Goal: Task Accomplishment & Management: Use online tool/utility

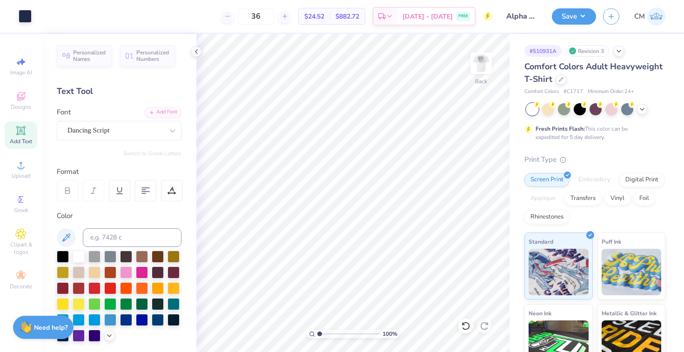
scroll to position [51, 0]
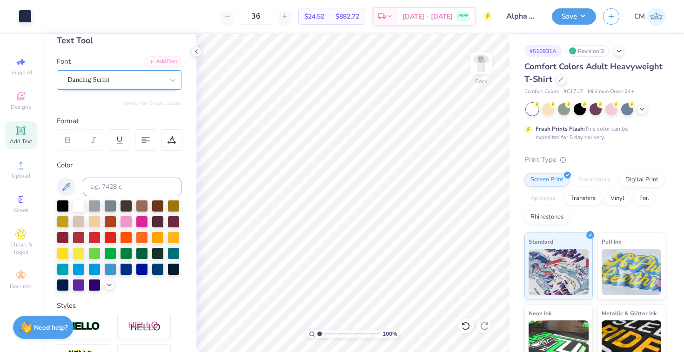
click at [98, 81] on div "Dancing Script" at bounding box center [116, 80] width 98 height 14
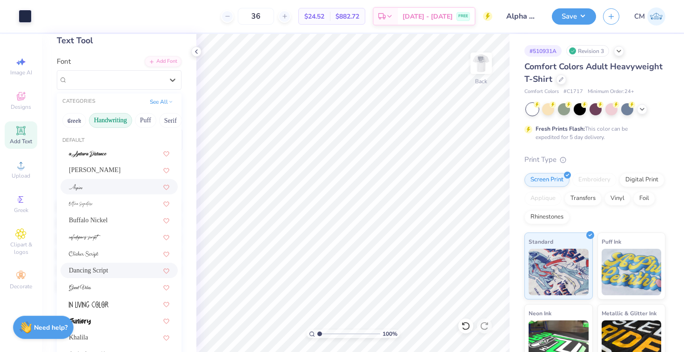
scroll to position [0, 0]
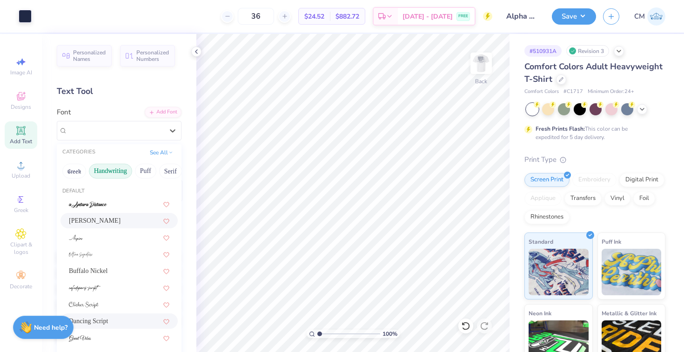
click at [100, 219] on div "Ariana Violeta" at bounding box center [119, 221] width 101 height 10
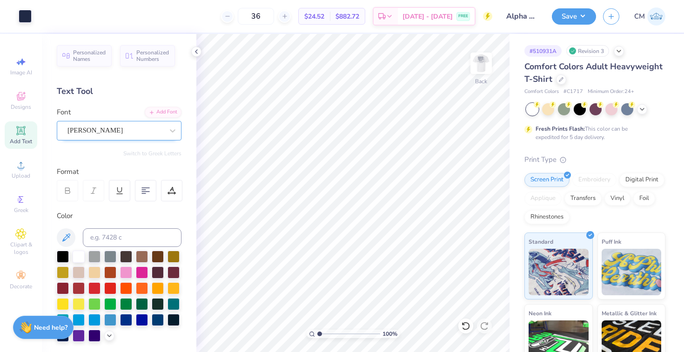
click at [112, 126] on div "Ariana Violeta" at bounding box center [116, 130] width 98 height 14
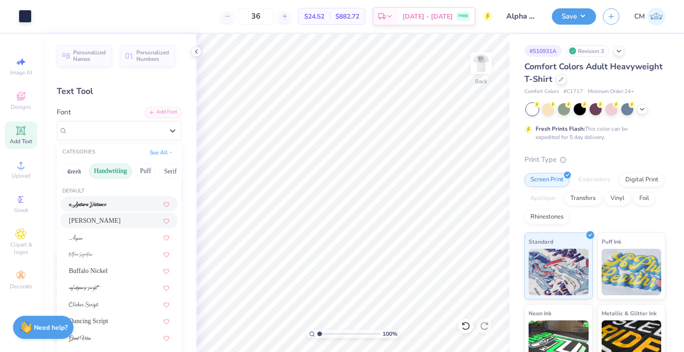
click at [102, 201] on span at bounding box center [88, 204] width 38 height 10
click at [115, 134] on div "a Antara Distance" at bounding box center [116, 130] width 98 height 14
click at [87, 255] on img at bounding box center [81, 255] width 24 height 7
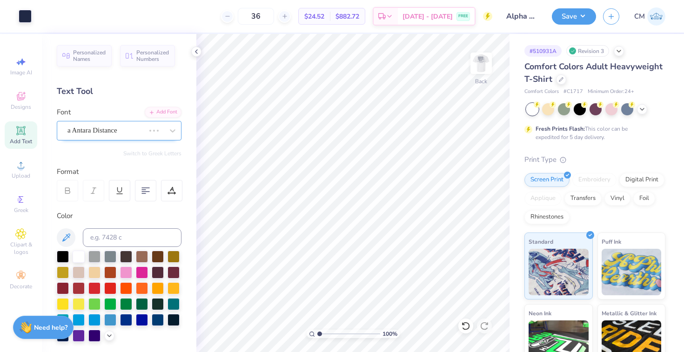
click at [110, 126] on div "a Antara Distance" at bounding box center [106, 130] width 79 height 14
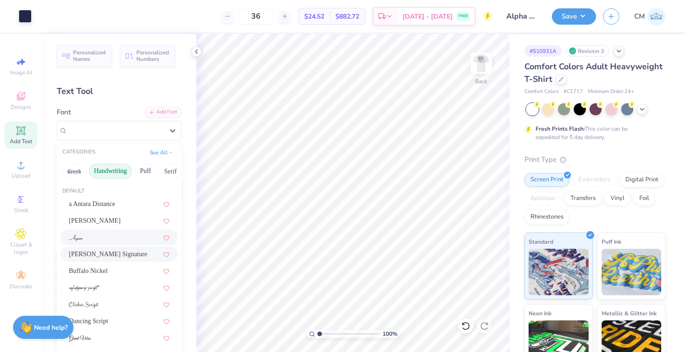
click at [90, 235] on div at bounding box center [119, 238] width 101 height 10
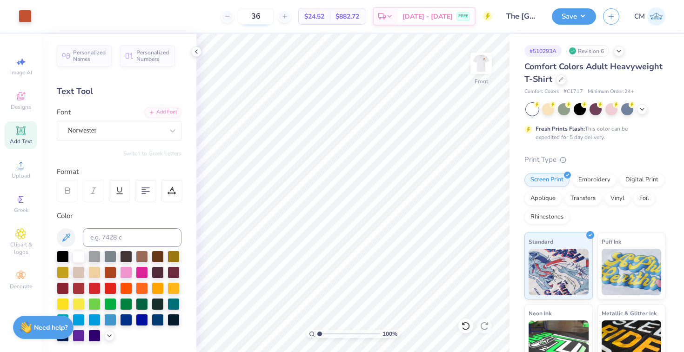
click at [274, 15] on input "36" at bounding box center [256, 16] width 36 height 17
type input "3"
click at [319, 17] on span "$22.66" at bounding box center [309, 17] width 20 height 10
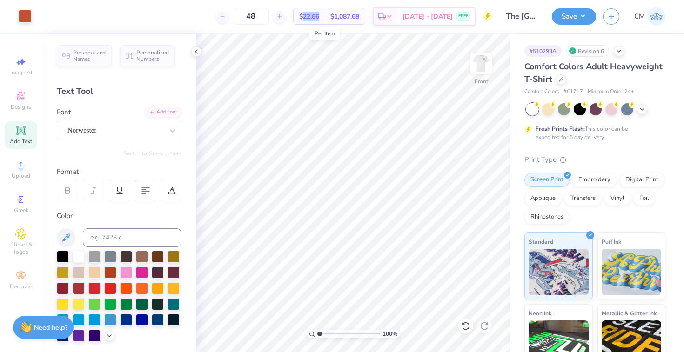
copy span "22.66"
click at [269, 13] on input "48" at bounding box center [251, 16] width 36 height 17
type input "4"
type input "72"
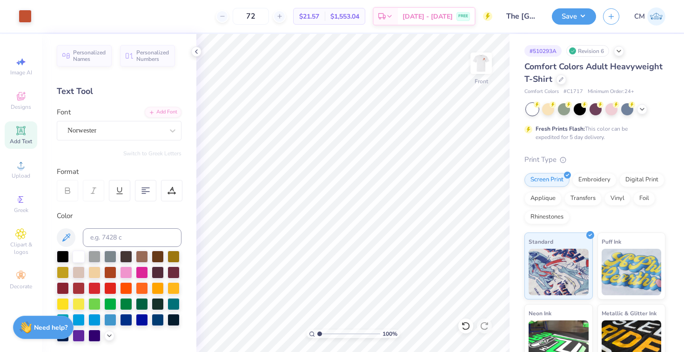
click at [319, 13] on span "$21.57" at bounding box center [309, 17] width 20 height 10
copy span "21.57"
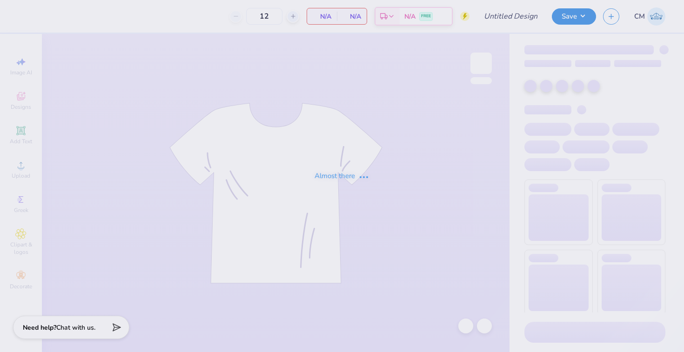
type input "Alpha Phi house shirts 2"
type input "36"
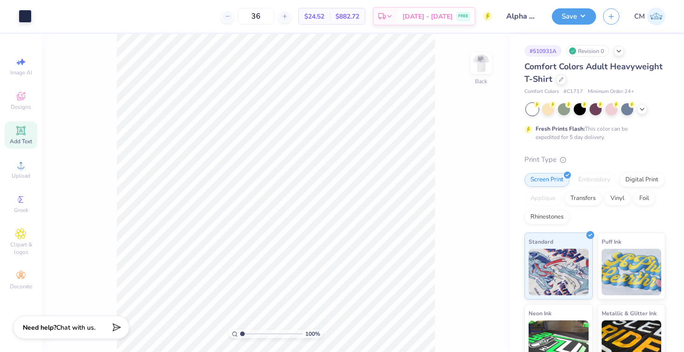
click at [27, 131] on div "Add Text" at bounding box center [21, 134] width 33 height 27
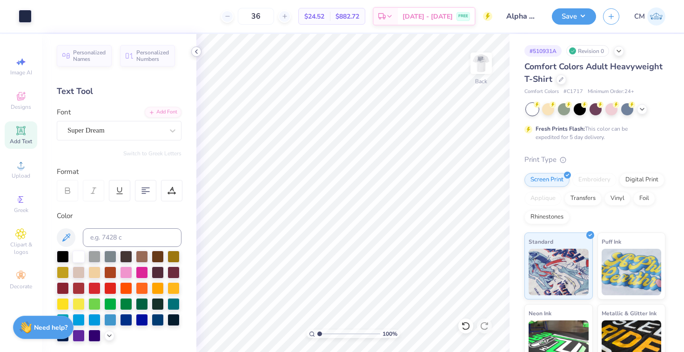
click at [195, 54] on icon at bounding box center [196, 51] width 7 height 7
click at [97, 132] on div "LHF Stanford Script" at bounding box center [116, 130] width 98 height 14
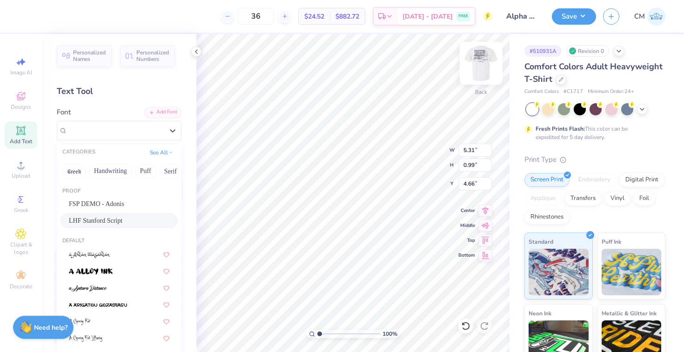
click at [487, 63] on img at bounding box center [481, 63] width 37 height 37
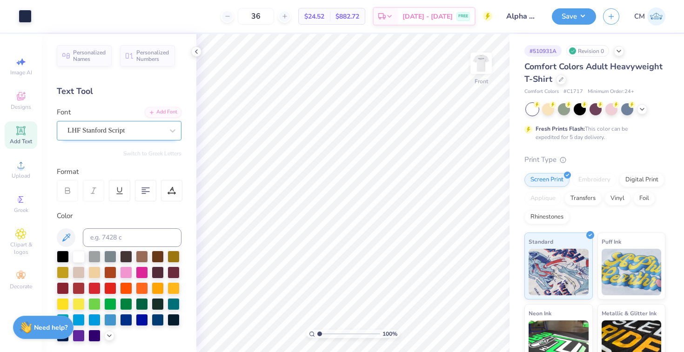
click at [136, 136] on div "LHF Stanford Script" at bounding box center [116, 130] width 98 height 14
click at [143, 125] on div at bounding box center [115, 130] width 96 height 13
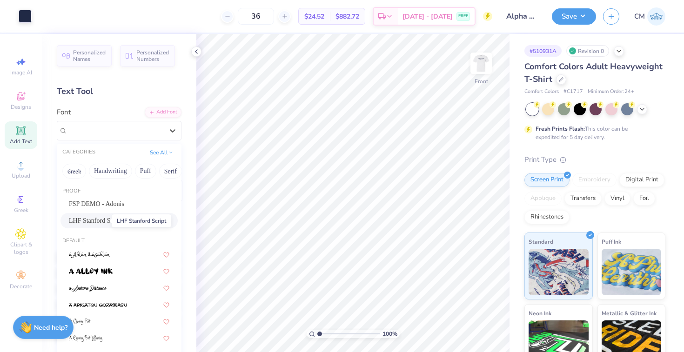
drag, startPoint x: 112, startPoint y: 222, endPoint x: 73, endPoint y: 219, distance: 39.2
click at [72, 219] on div "LHF Stanford Script" at bounding box center [119, 221] width 101 height 10
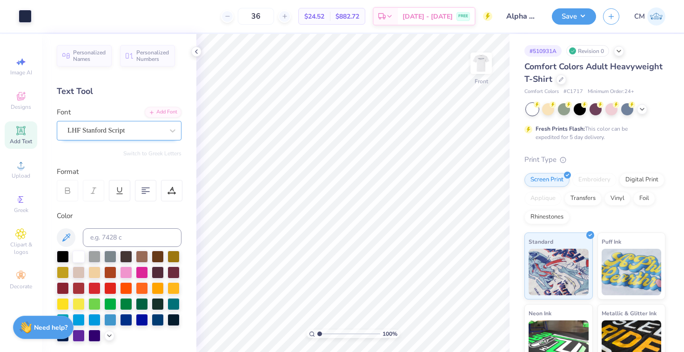
click at [114, 126] on div "LHF Stanford Script" at bounding box center [116, 130] width 98 height 14
click at [91, 132] on span "LHF Stanford Script" at bounding box center [95, 130] width 57 height 11
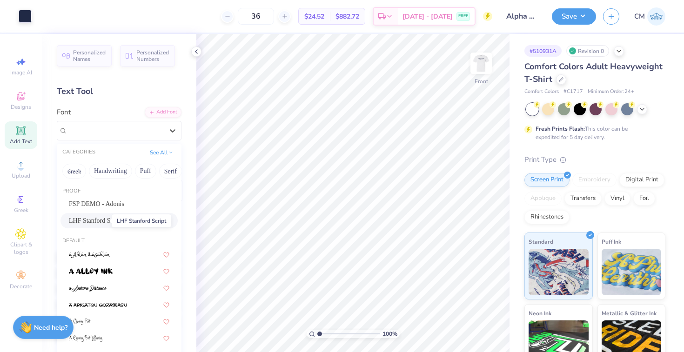
click at [84, 222] on span "LHF Stanford Script" at bounding box center [96, 221] width 54 height 10
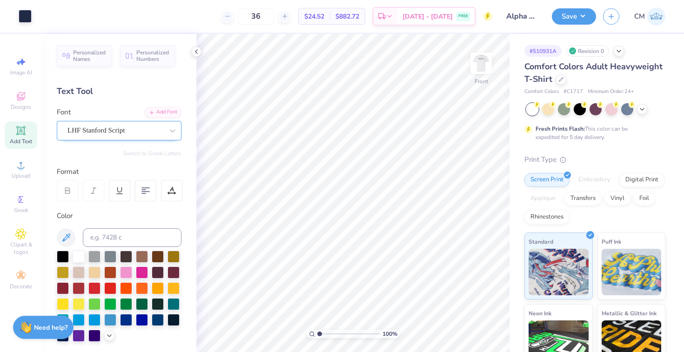
click at [92, 131] on div "LHF Stanford Script" at bounding box center [116, 130] width 98 height 14
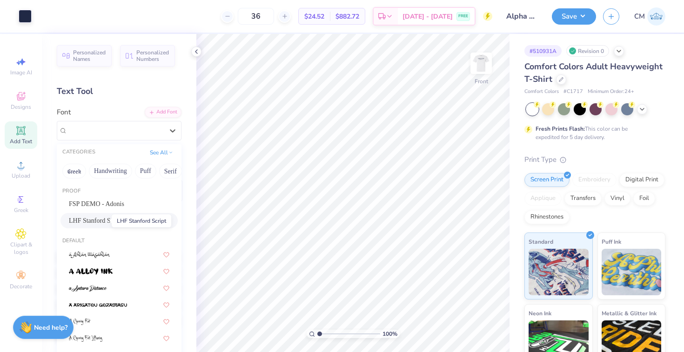
click at [95, 221] on span "LHF Stanford Script" at bounding box center [96, 221] width 54 height 10
click at [95, 221] on div "Color" at bounding box center [119, 216] width 125 height 11
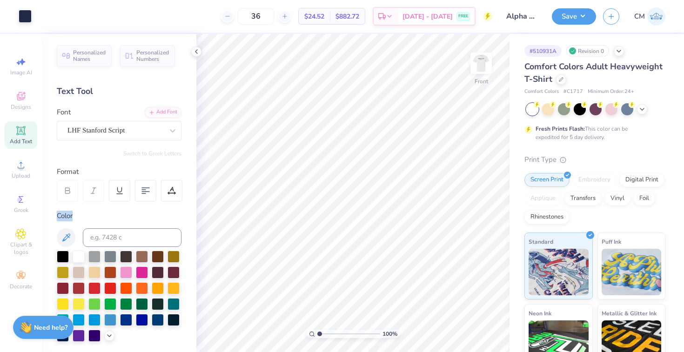
click at [95, 221] on div "Color" at bounding box center [119, 216] width 125 height 11
type input "12.10"
click at [114, 125] on div "LHF Stanford Script" at bounding box center [116, 130] width 98 height 14
click at [171, 132] on icon at bounding box center [172, 130] width 9 height 9
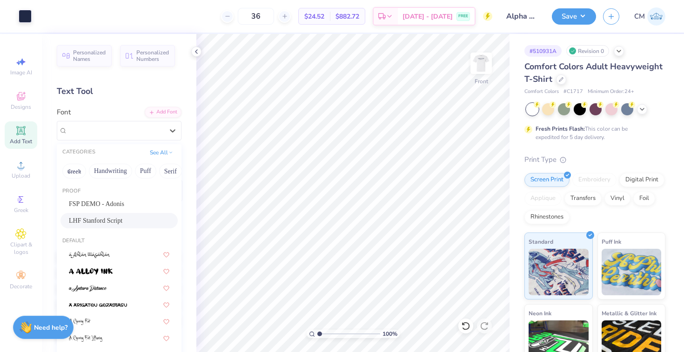
click at [116, 224] on div "LHF Stanford Script" at bounding box center [119, 221] width 101 height 10
click at [116, 224] on div "Color" at bounding box center [119, 276] width 125 height 131
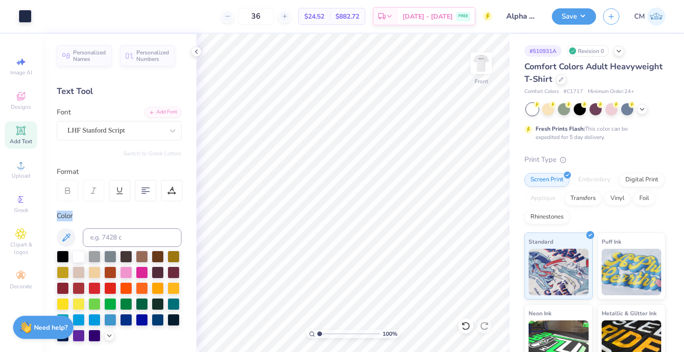
click at [116, 224] on div "Color" at bounding box center [119, 276] width 125 height 131
click at [116, 131] on div "LHF Stanford Script" at bounding box center [116, 130] width 98 height 14
click at [480, 66] on img at bounding box center [481, 63] width 37 height 37
drag, startPoint x: 318, startPoint y: 334, endPoint x: 339, endPoint y: 335, distance: 20.9
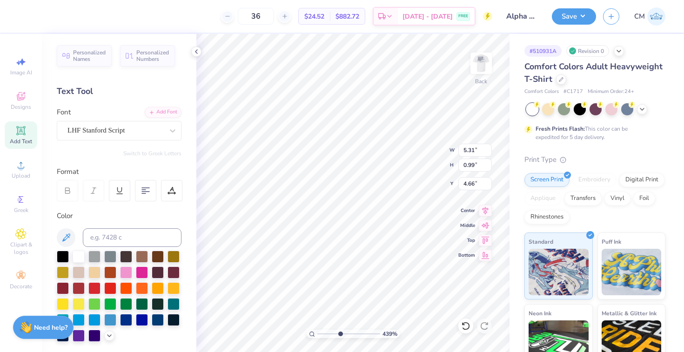
type input "4.27"
click at [340, 335] on input "range" at bounding box center [348, 334] width 63 height 8
type input "7.24"
drag, startPoint x: 340, startPoint y: 333, endPoint x: 304, endPoint y: 326, distance: 36.4
type input "1"
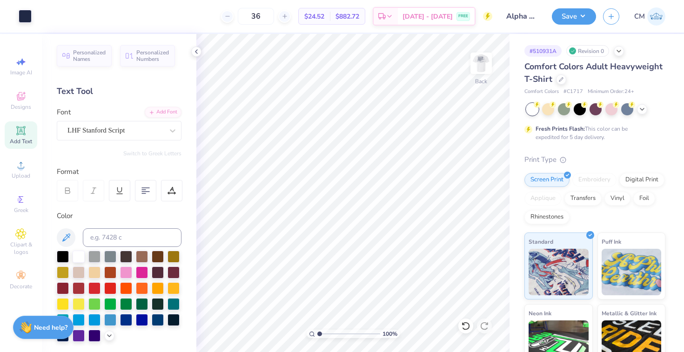
click at [317, 330] on input "range" at bounding box center [348, 334] width 63 height 8
click at [654, 20] on img at bounding box center [656, 16] width 18 height 18
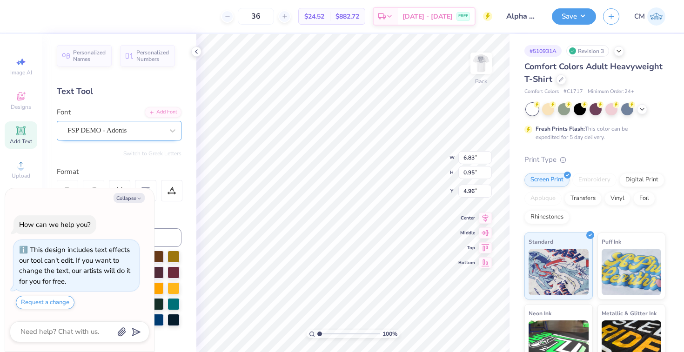
click at [90, 128] on div "FSP DEMO - Adonis" at bounding box center [116, 130] width 98 height 14
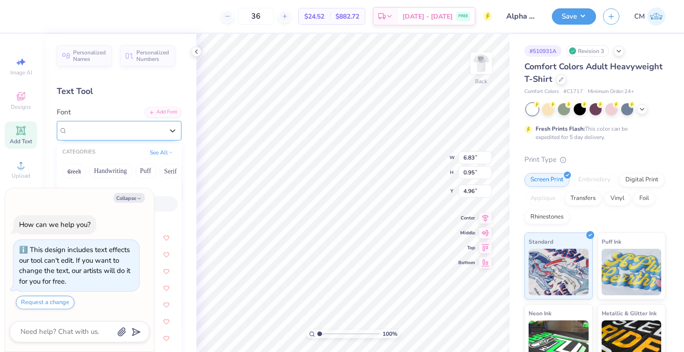
type textarea "x"
type input "script"
type textarea "x"
click at [124, 200] on button "Collapse" at bounding box center [129, 198] width 31 height 10
type textarea "x"
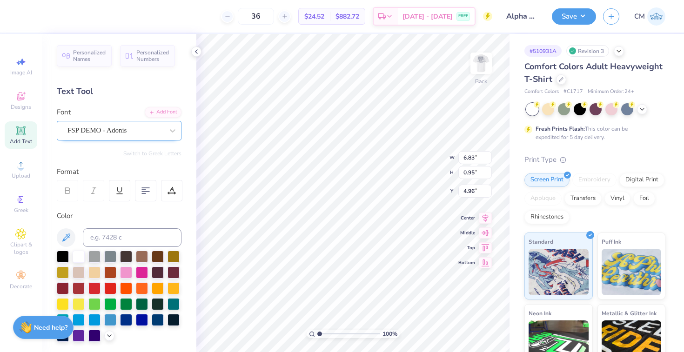
click at [128, 134] on div "FSP DEMO - Adonis" at bounding box center [116, 130] width 98 height 14
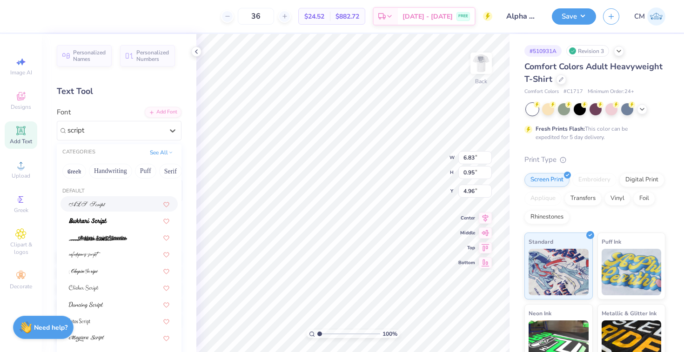
click at [115, 202] on div at bounding box center [119, 204] width 101 height 10
type input "script"
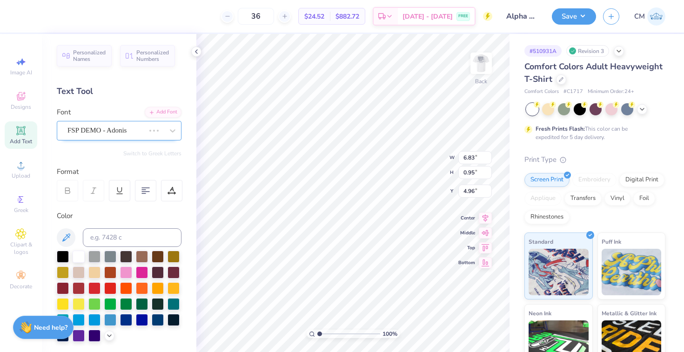
click at [130, 127] on div "FSP DEMO - Adonis" at bounding box center [106, 130] width 79 height 14
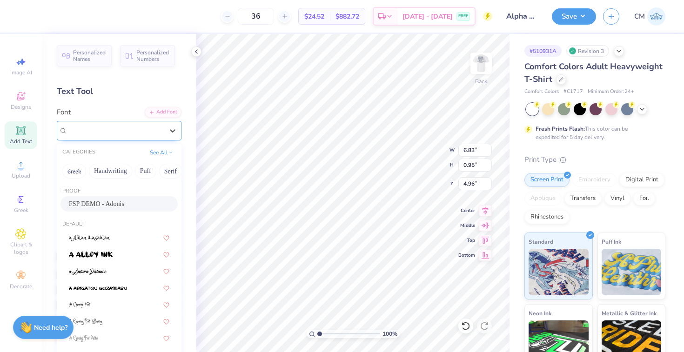
type input "6.79"
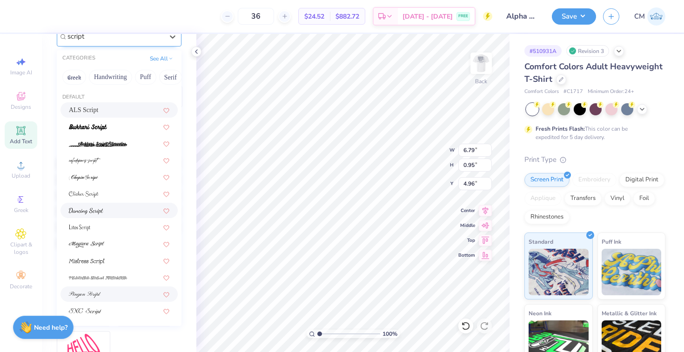
scroll to position [95, 0]
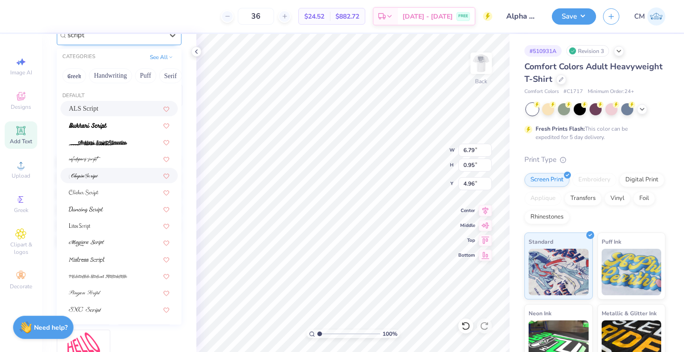
type input "script"
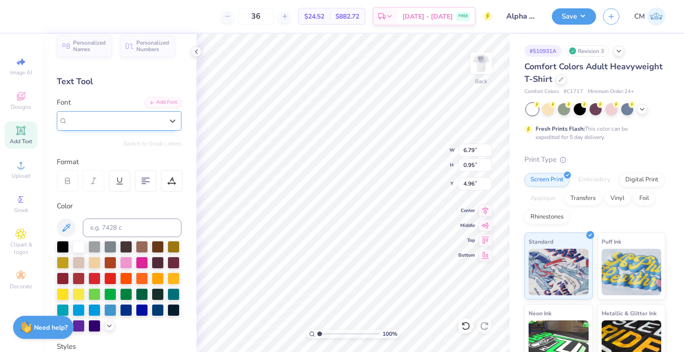
scroll to position [8, 0]
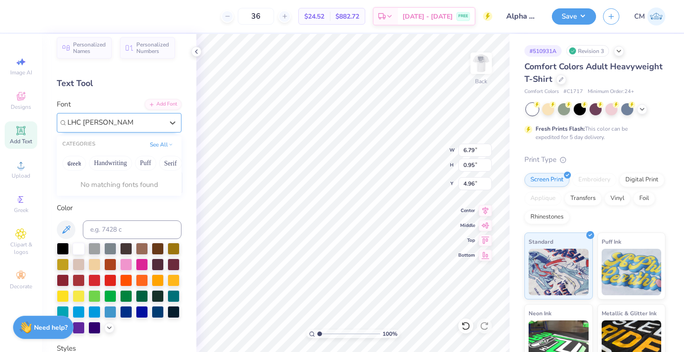
type input "LHC standford script"
type input "4.98"
paste textarea "Austin Texas"
type textarea "Austin TexasAustin Texas"
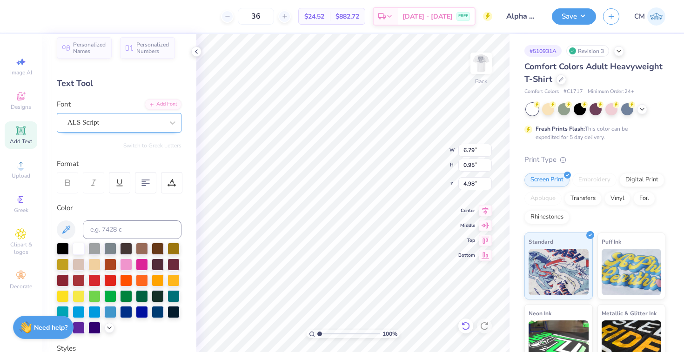
click at [461, 329] on icon at bounding box center [465, 326] width 9 height 9
click at [467, 323] on icon at bounding box center [466, 326] width 8 height 8
type input "4.96"
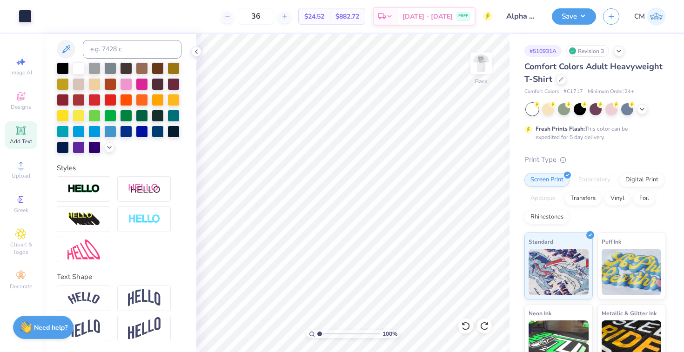
click at [17, 128] on icon at bounding box center [20, 130] width 9 height 9
type textarea "T"
paste textarea "Austin Texas"
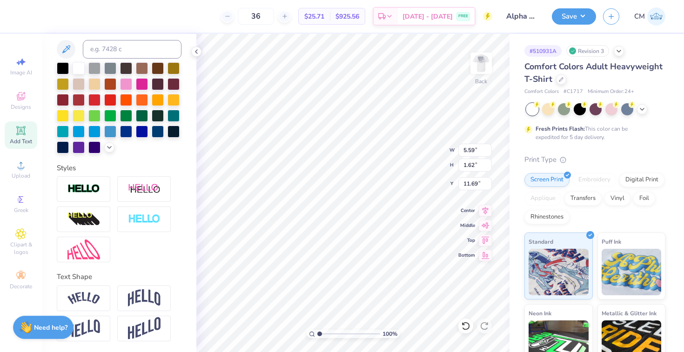
type textarea "Austin Texas"
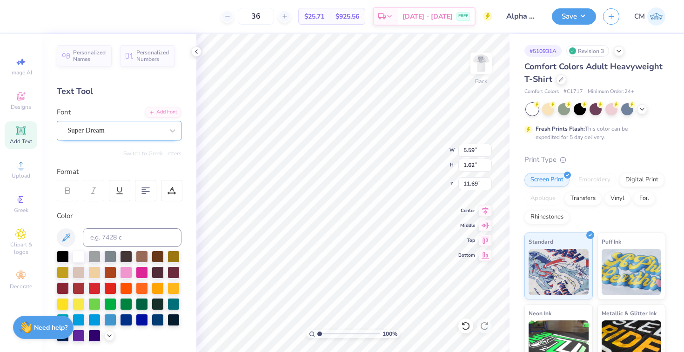
click at [106, 138] on div "Super Dream" at bounding box center [119, 131] width 125 height 20
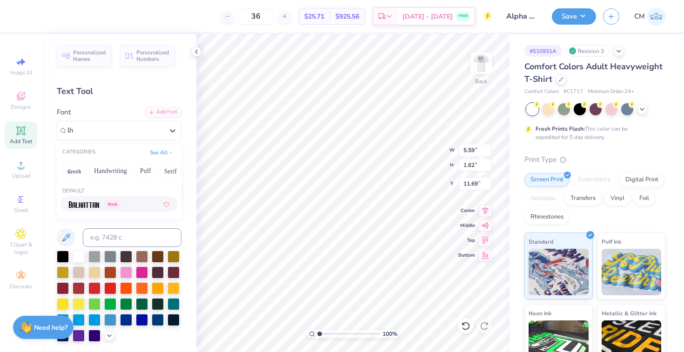
type input "lh"
click at [176, 109] on div "Add Font" at bounding box center [163, 111] width 37 height 11
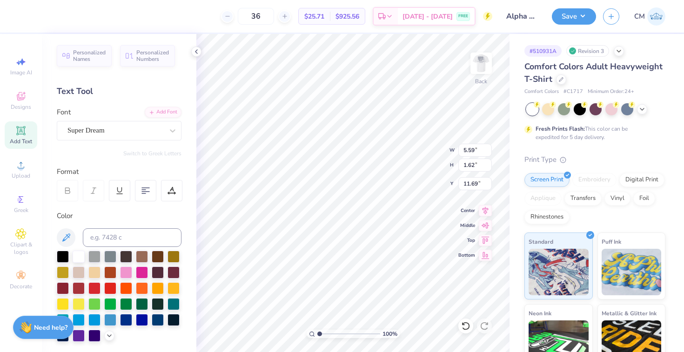
click at [157, 128] on div "Super Dream" at bounding box center [116, 130] width 98 height 14
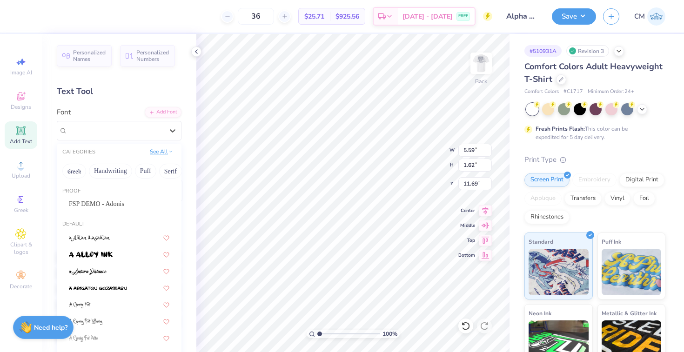
click at [153, 153] on button "See All" at bounding box center [161, 151] width 29 height 9
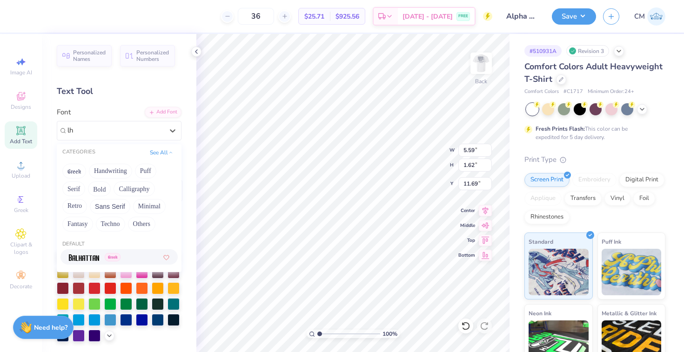
type input "l"
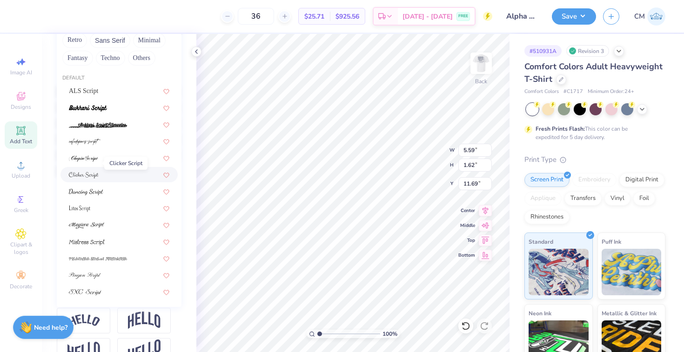
scroll to position [178, 0]
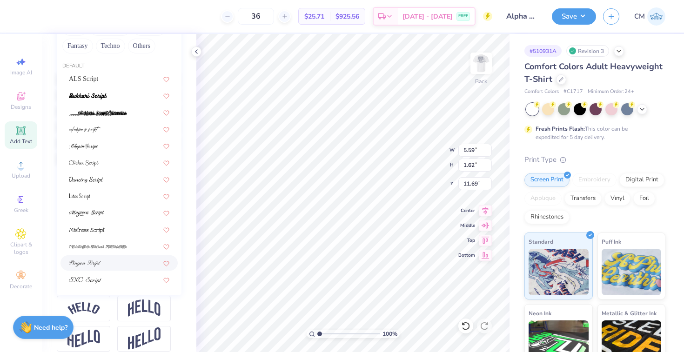
click at [92, 266] on img at bounding box center [85, 264] width 32 height 7
type input "script"
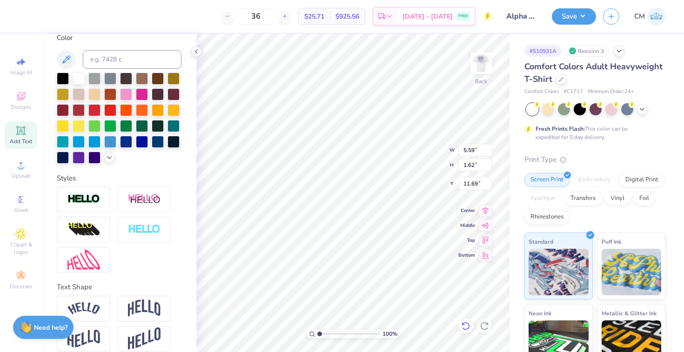
click at [465, 326] on icon at bounding box center [465, 326] width 9 height 9
click at [465, 323] on icon at bounding box center [466, 326] width 8 height 8
type input "14.33"
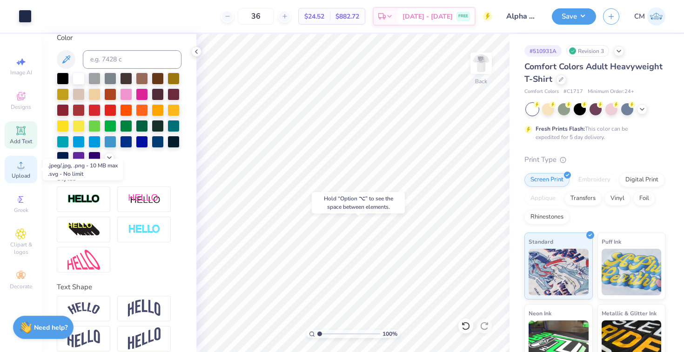
click at [19, 178] on span "Upload" at bounding box center [21, 175] width 19 height 7
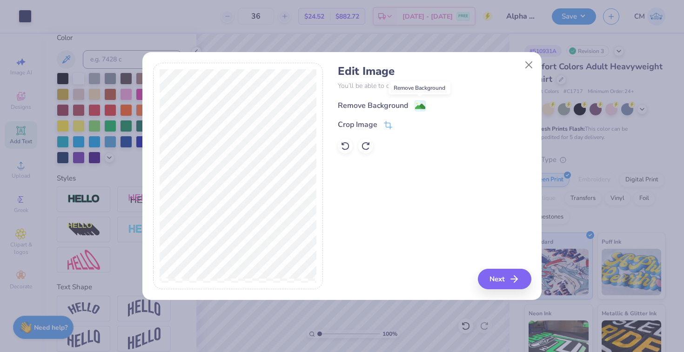
click at [417, 102] on image at bounding box center [420, 106] width 10 height 10
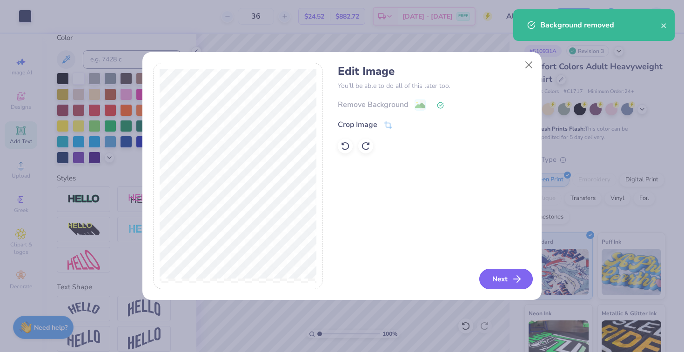
click at [496, 281] on button "Next" at bounding box center [506, 279] width 54 height 20
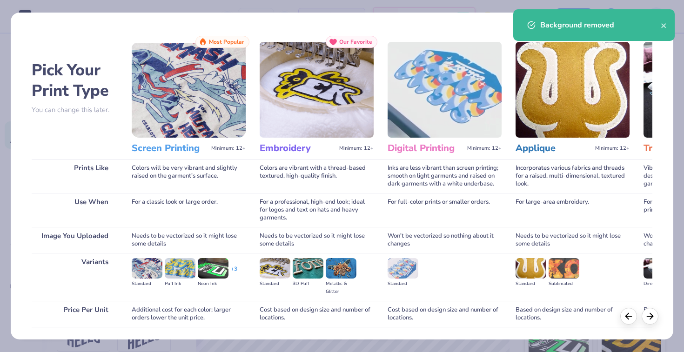
scroll to position [65, 0]
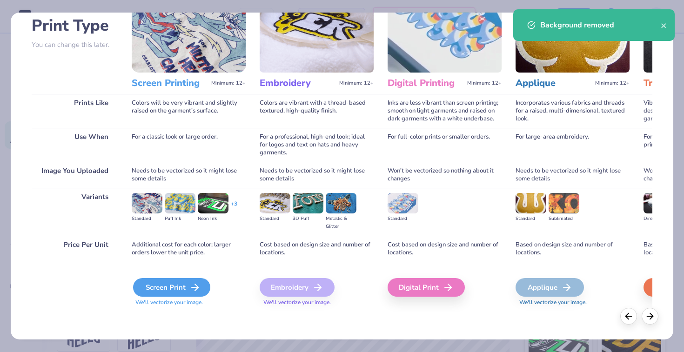
click at [157, 287] on div "Screen Print" at bounding box center [171, 287] width 77 height 19
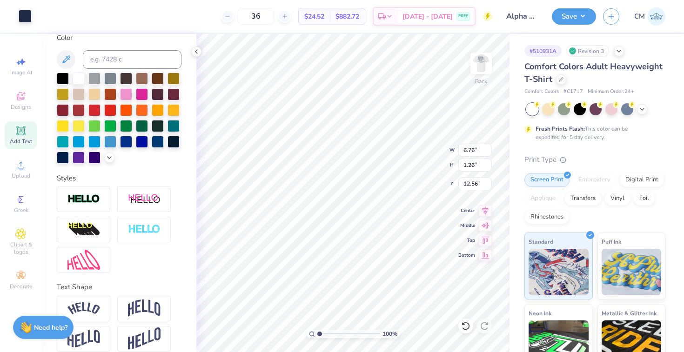
type input "6.76"
type input "1.26"
type input "5.11"
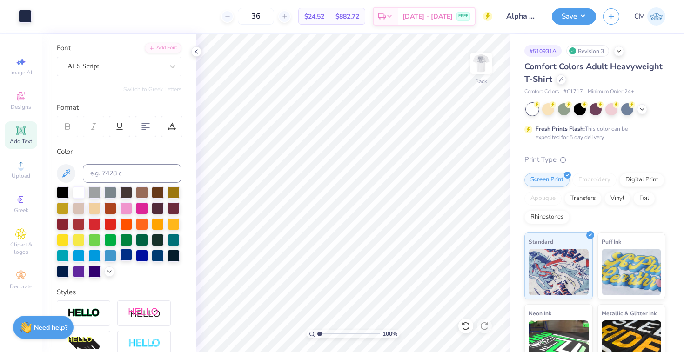
scroll to position [0, 0]
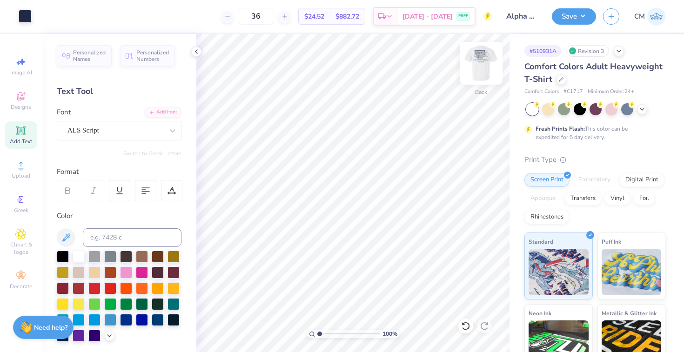
click at [475, 67] on img at bounding box center [481, 63] width 37 height 37
click at [22, 172] on div "Upload" at bounding box center [21, 169] width 33 height 27
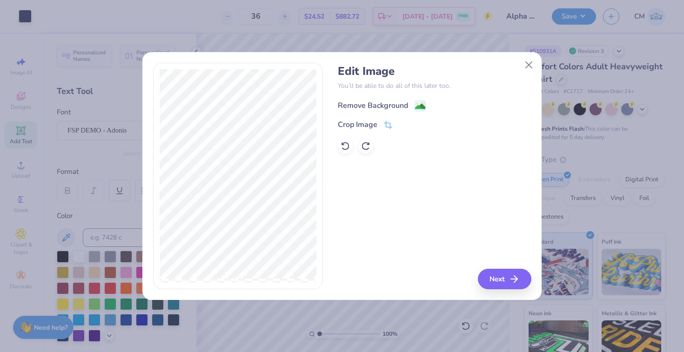
click at [421, 102] on image at bounding box center [420, 106] width 10 height 10
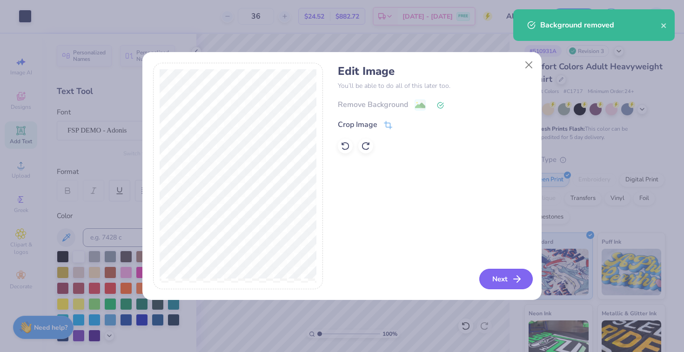
click at [510, 282] on button "Next" at bounding box center [506, 279] width 54 height 20
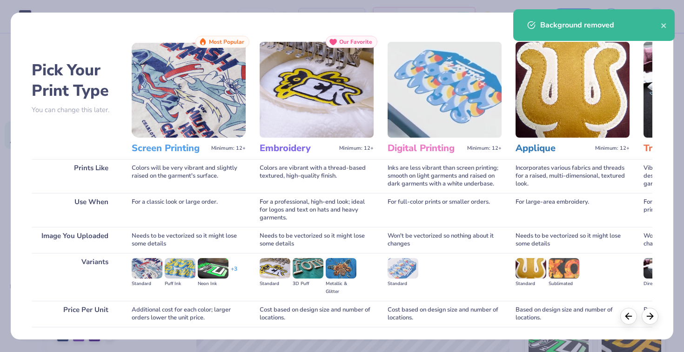
scroll to position [65, 0]
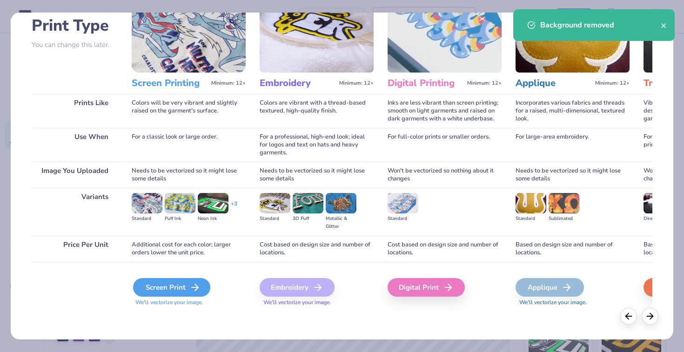
click at [190, 282] on icon at bounding box center [194, 287] width 11 height 11
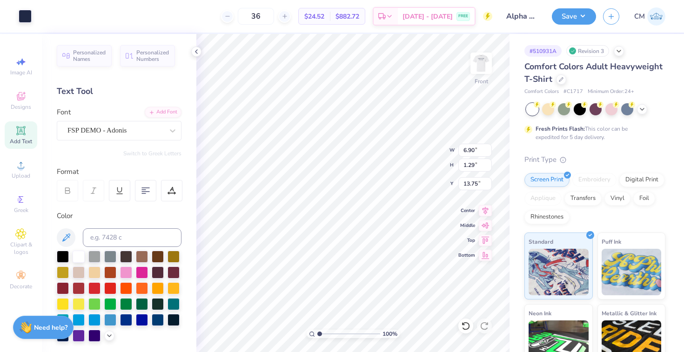
type input "6.90"
type input "1.29"
type input "12.46"
type input "6.61"
type input "1.23"
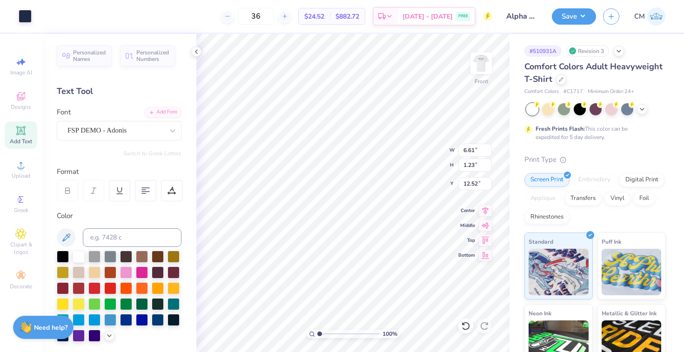
type input "12.52"
type input "6.09"
type input "1.13"
type input "12.62"
click at [476, 67] on img at bounding box center [481, 63] width 37 height 37
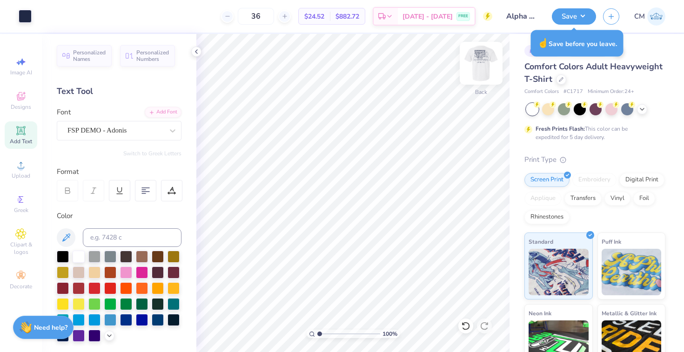
click at [472, 66] on img at bounding box center [481, 63] width 37 height 37
click at [575, 19] on button "Save" at bounding box center [574, 15] width 44 height 16
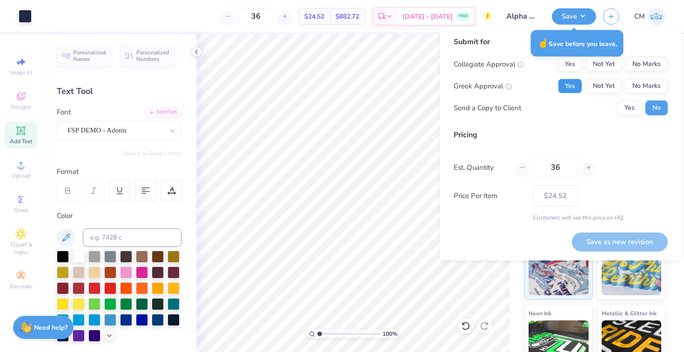
click at [563, 89] on button "Yes" at bounding box center [570, 86] width 24 height 15
click at [638, 67] on button "No Marks" at bounding box center [647, 64] width 42 height 15
click at [602, 238] on button "Save as new revision" at bounding box center [620, 242] width 96 height 19
type input "$24.52"
